Goal: Find contact information: Obtain details needed to contact an individual or organization

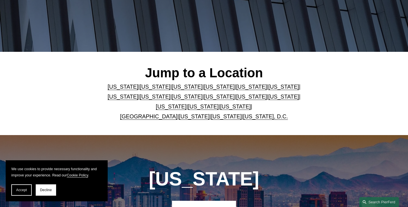
scroll to position [118, 0]
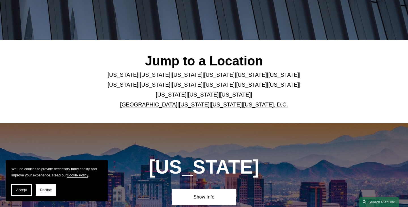
click at [152, 103] on link "United Kingdom" at bounding box center [148, 104] width 57 height 6
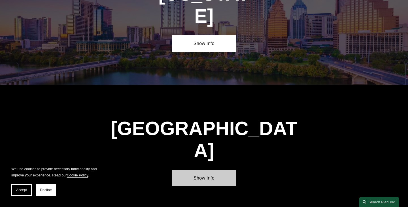
scroll to position [1974, 0]
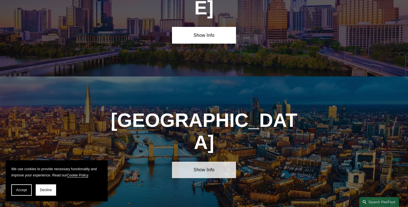
click at [224, 162] on link "Show Info" at bounding box center [204, 170] width 64 height 16
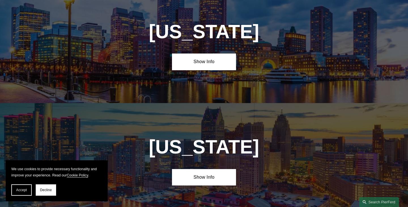
scroll to position [1109, 0]
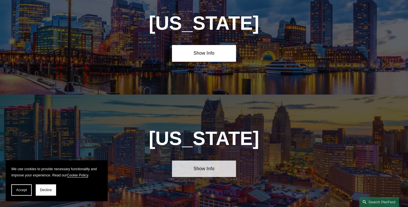
click at [213, 161] on link "Show Info" at bounding box center [204, 169] width 64 height 16
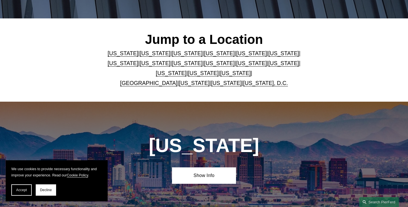
scroll to position [139, 0]
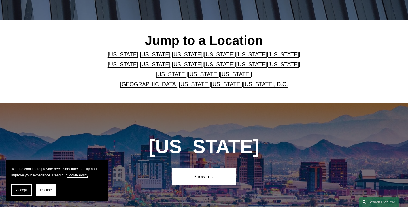
click at [249, 84] on link "[US_STATE], D.C." at bounding box center [265, 84] width 45 height 6
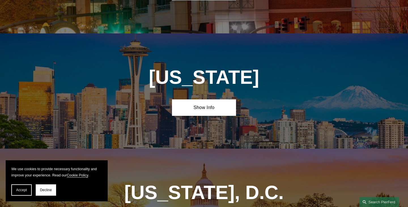
scroll to position [2514, 0]
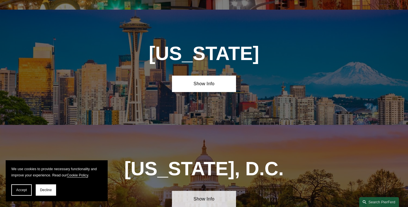
click at [218, 191] on link "Show Info" at bounding box center [204, 199] width 64 height 16
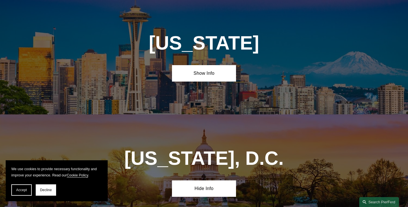
scroll to position [2526, 0]
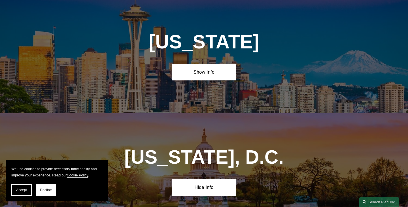
drag, startPoint x: 250, startPoint y: 159, endPoint x: 158, endPoint y: 139, distance: 94.4
copy h4 "Pierson Ferdinand LLP 601 Pennsylvania Ave NW, Suite 900 Washington, DC 20004"
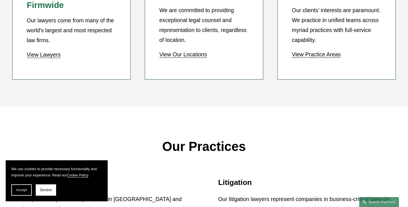
scroll to position [472, 0]
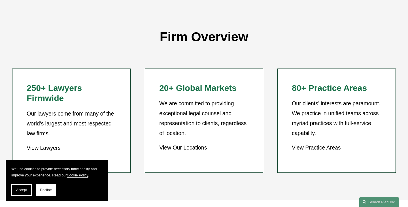
click at [190, 145] on link "View Our Locations" at bounding box center [183, 148] width 48 height 6
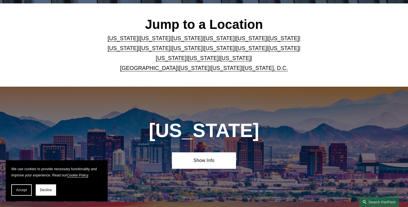
scroll to position [154, 0]
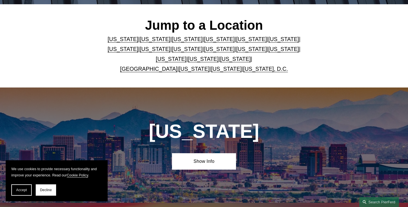
click at [158, 72] on p "Arizona | California | Colorado | Delaware | Florida | Georgia | Illinois | Mas…" at bounding box center [204, 54] width 224 height 40
click at [158, 69] on link "United Kingdom" at bounding box center [148, 69] width 57 height 6
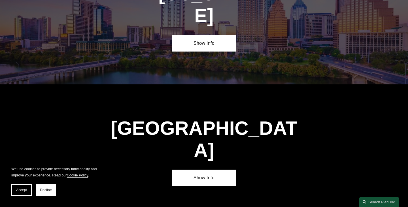
scroll to position [1974, 0]
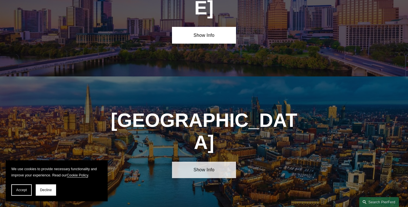
click at [204, 162] on link "Show Info" at bounding box center [204, 170] width 64 height 16
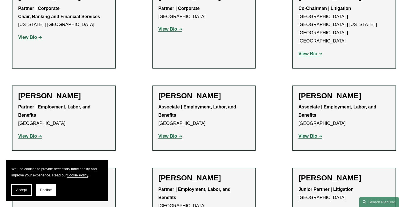
scroll to position [189, 0]
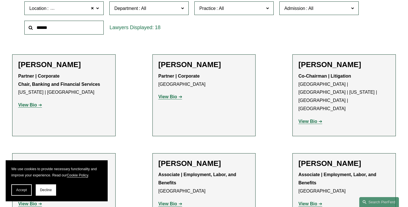
drag, startPoint x: 215, startPoint y: 65, endPoint x: 158, endPoint y: 68, distance: 56.8
click at [158, 68] on li "[PERSON_NAME] Partner | Corporate London View Bio Location: [GEOGRAPHIC_DATA]; …" at bounding box center [203, 95] width 103 height 82
copy h2 "[PERSON_NAME]"
